Goal: Task Accomplishment & Management: Manage account settings

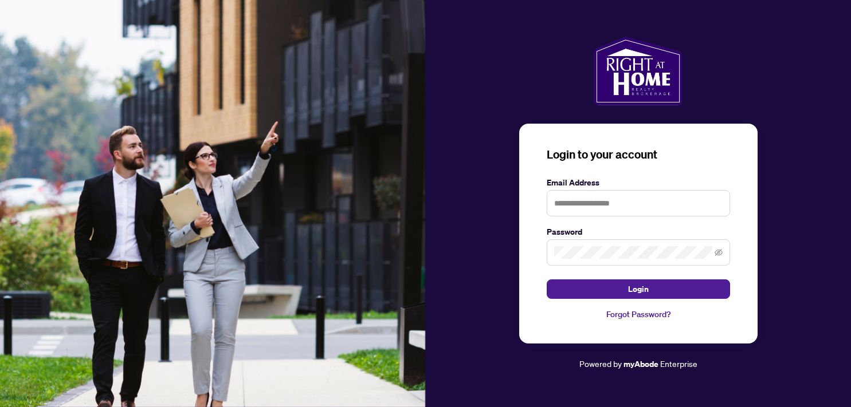
type input "**********"
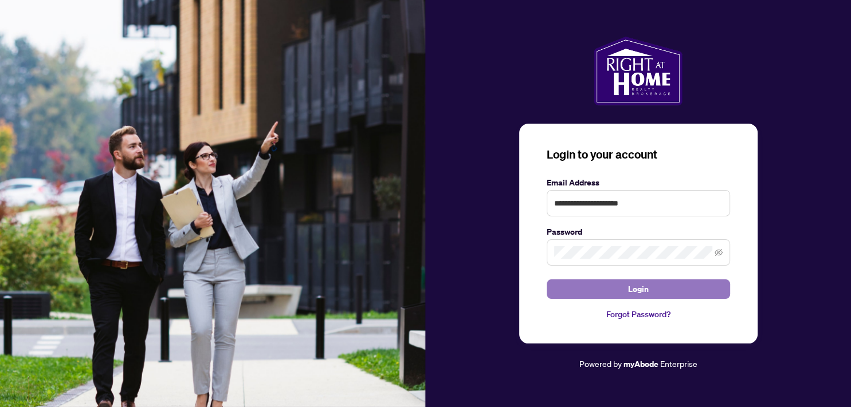
click at [629, 290] on span "Login" at bounding box center [638, 289] width 21 height 18
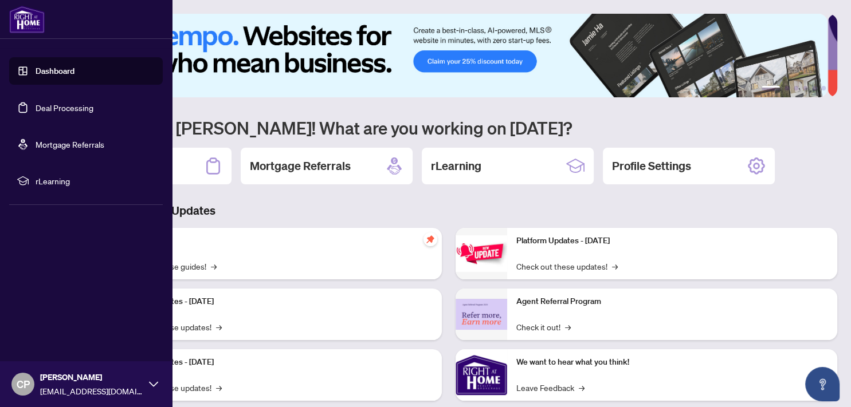
click at [69, 103] on link "Deal Processing" at bounding box center [65, 108] width 58 height 10
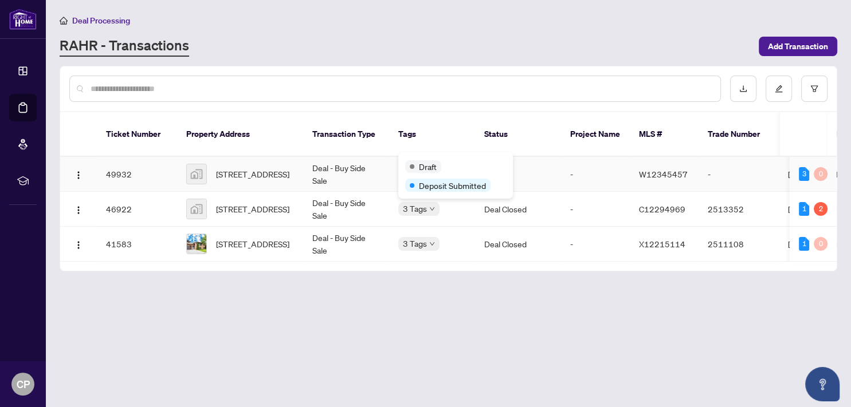
click at [418, 161] on div "Draft" at bounding box center [423, 166] width 36 height 13
click at [377, 169] on td "Deal - Buy Side Sale" at bounding box center [346, 174] width 86 height 35
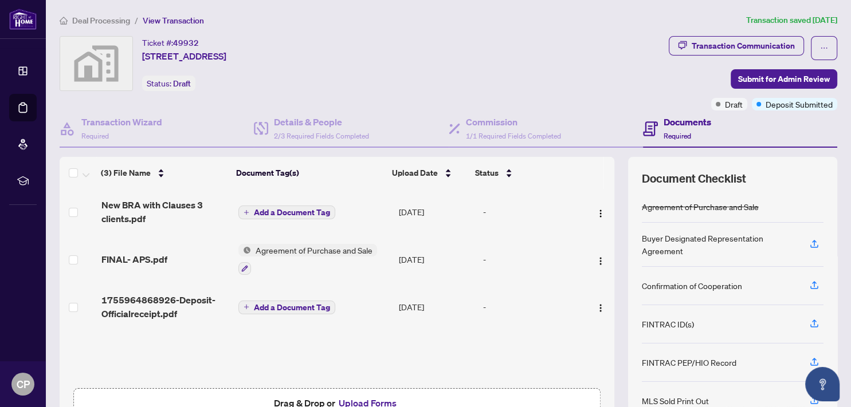
click at [558, 78] on div "Ticket #: 49932 33 St Emilion Way, Etobicoke, ON M9V 5A5, Canada Status: Draft" at bounding box center [362, 63] width 604 height 55
click at [152, 256] on span "FINAL- APS.pdf" at bounding box center [134, 260] width 66 height 14
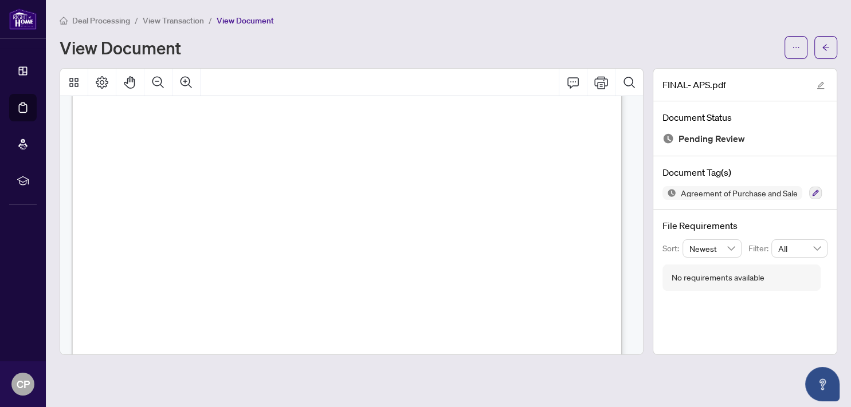
scroll to position [5569, 0]
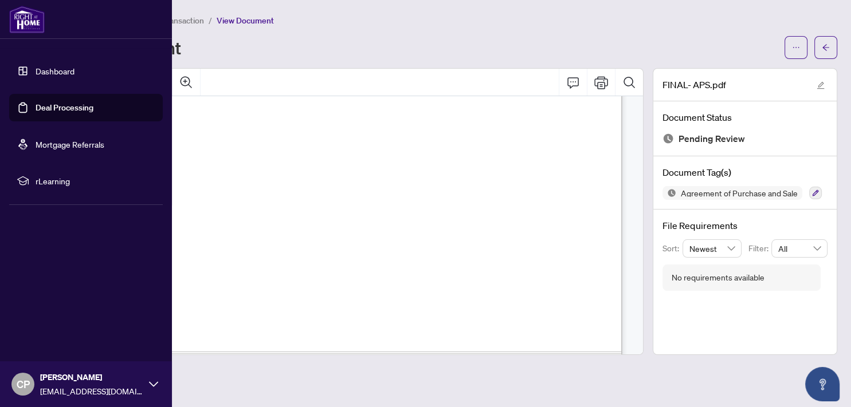
click at [56, 107] on link "Deal Processing" at bounding box center [65, 108] width 58 height 10
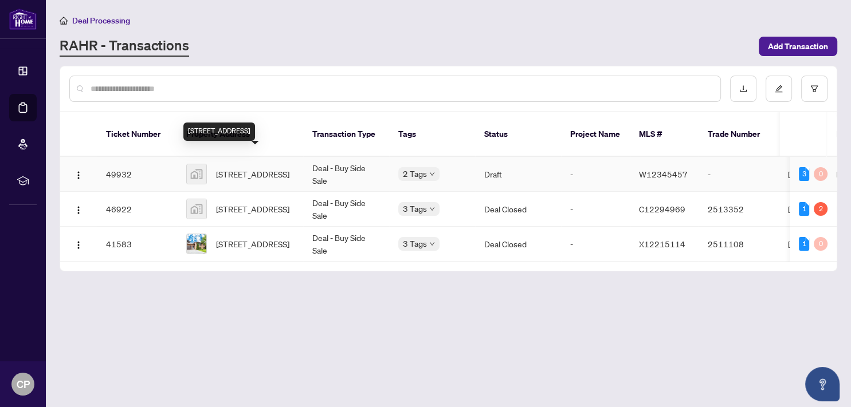
click at [256, 168] on span "[STREET_ADDRESS]" at bounding box center [252, 174] width 73 height 13
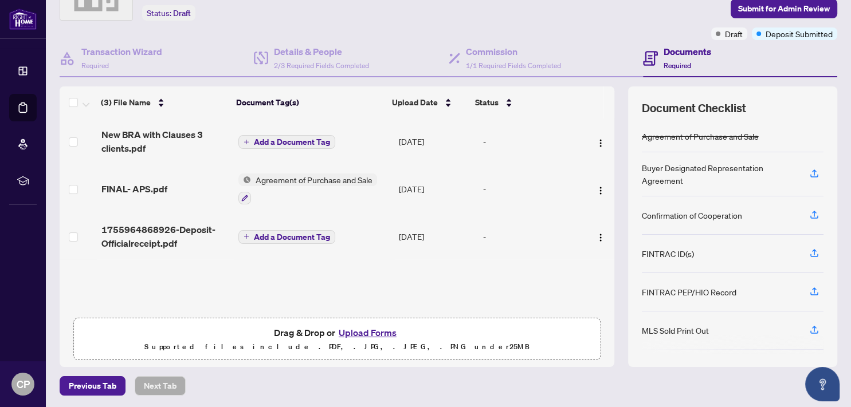
scroll to position [71, 0]
click at [809, 325] on icon "button" at bounding box center [814, 329] width 10 height 10
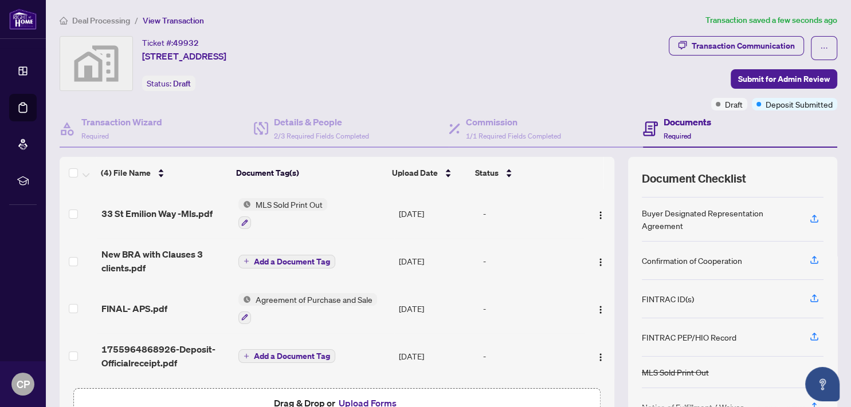
scroll to position [0, 0]
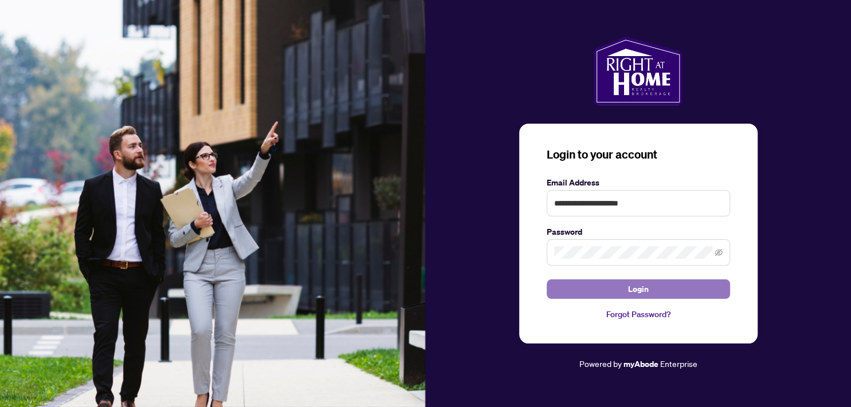
click at [621, 289] on button "Login" at bounding box center [638, 289] width 183 height 19
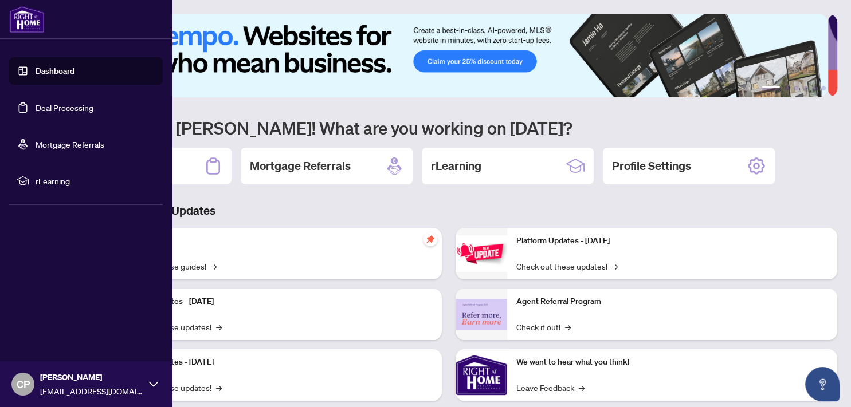
click at [45, 109] on link "Deal Processing" at bounding box center [65, 108] width 58 height 10
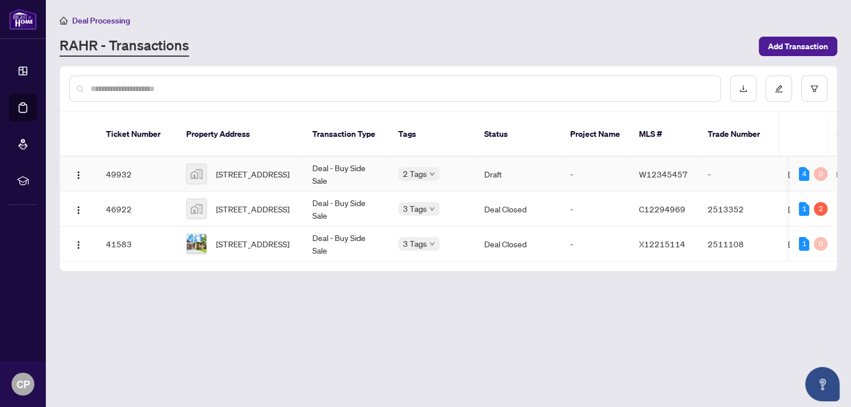
click at [340, 162] on td "Deal - Buy Side Sale" at bounding box center [346, 174] width 86 height 35
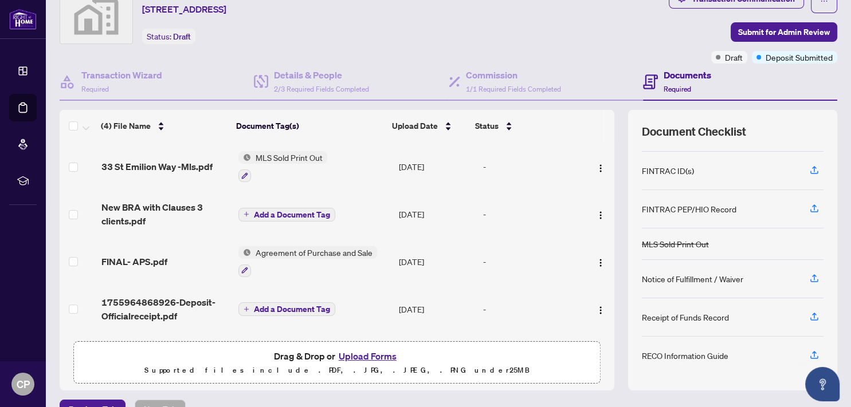
scroll to position [46, 0]
click at [370, 354] on button "Upload Forms" at bounding box center [367, 356] width 65 height 15
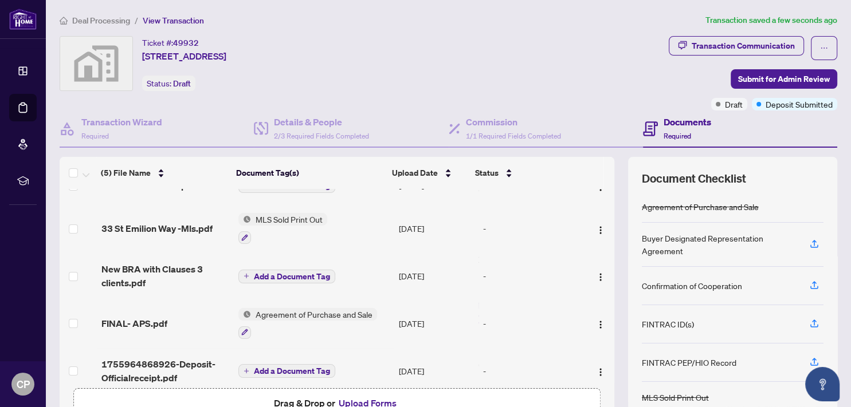
scroll to position [42, 0]
